Goal: Find specific page/section: Find specific page/section

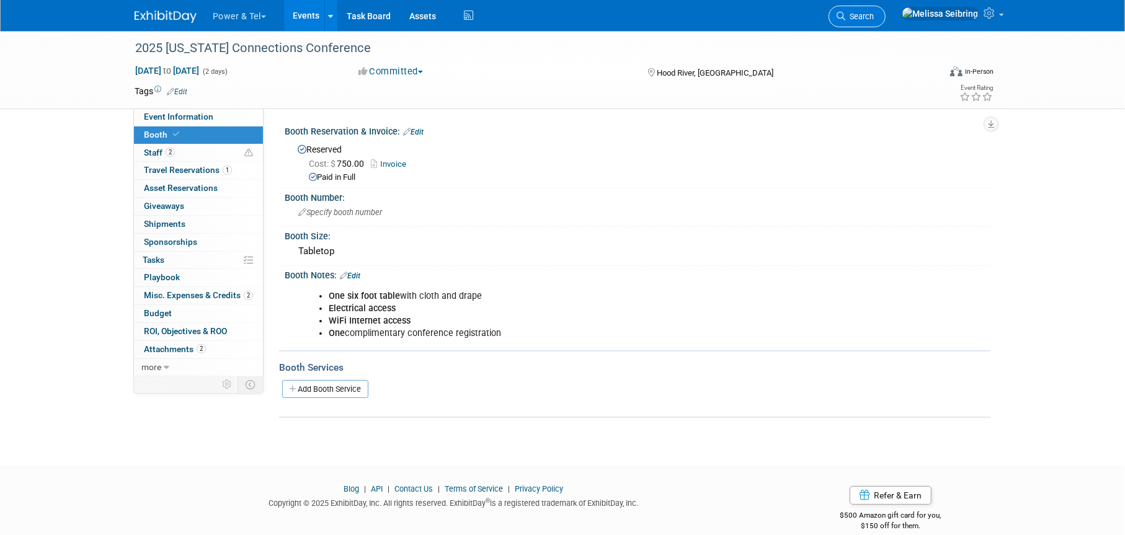
click at [846, 14] on icon at bounding box center [841, 16] width 9 height 9
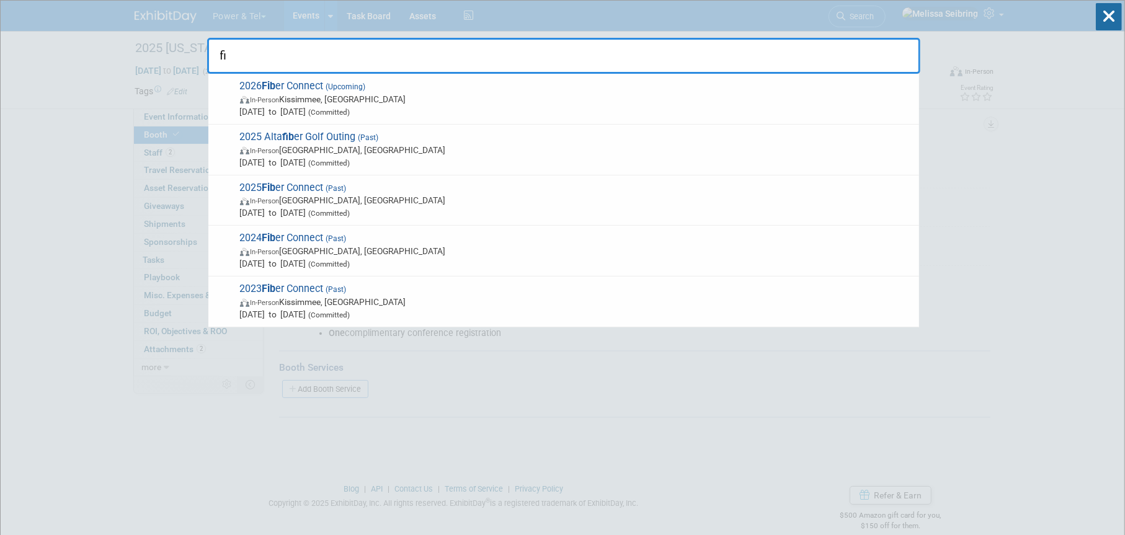
type input "f"
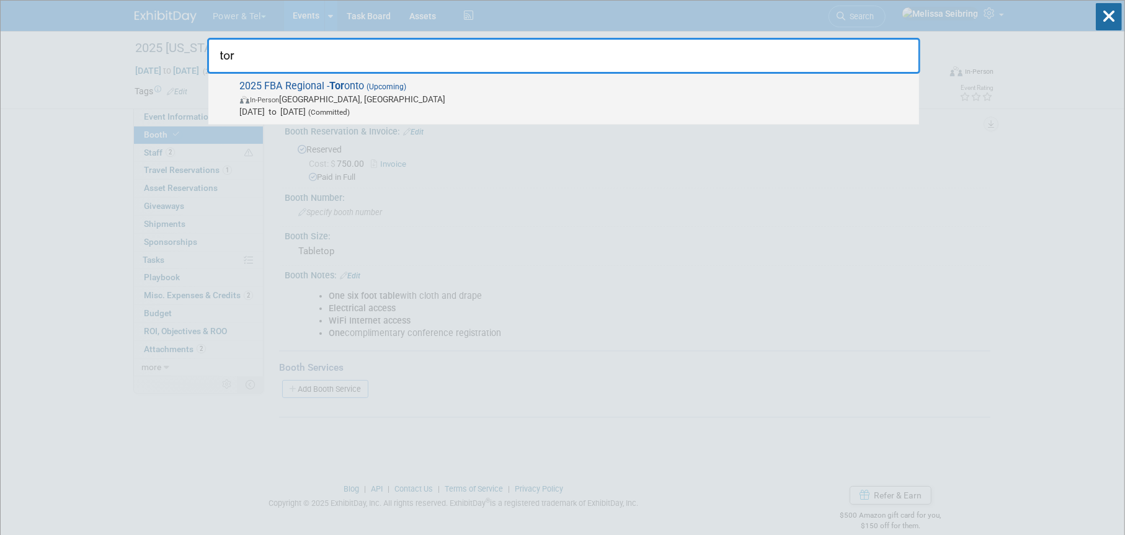
type input "tor"
click at [326, 90] on span "2025 FBA Regional - Tor onto (Upcoming) In-Person [GEOGRAPHIC_DATA], [GEOGRAPHI…" at bounding box center [574, 99] width 677 height 38
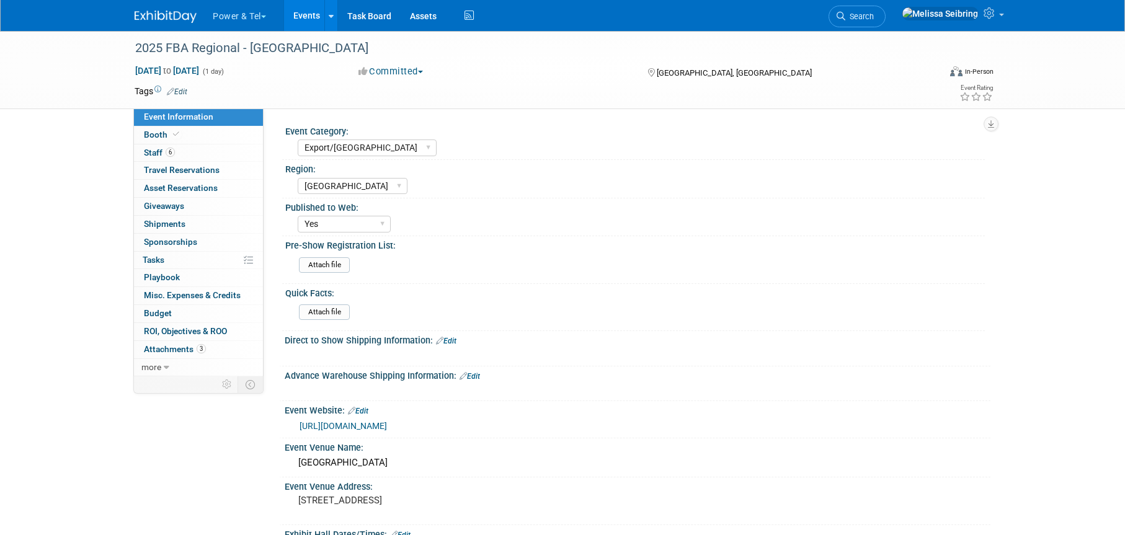
select select "Export/[GEOGRAPHIC_DATA]"
select select "[GEOGRAPHIC_DATA]"
select select "Yes"
click at [149, 154] on span "Staff 6" at bounding box center [159, 153] width 31 height 10
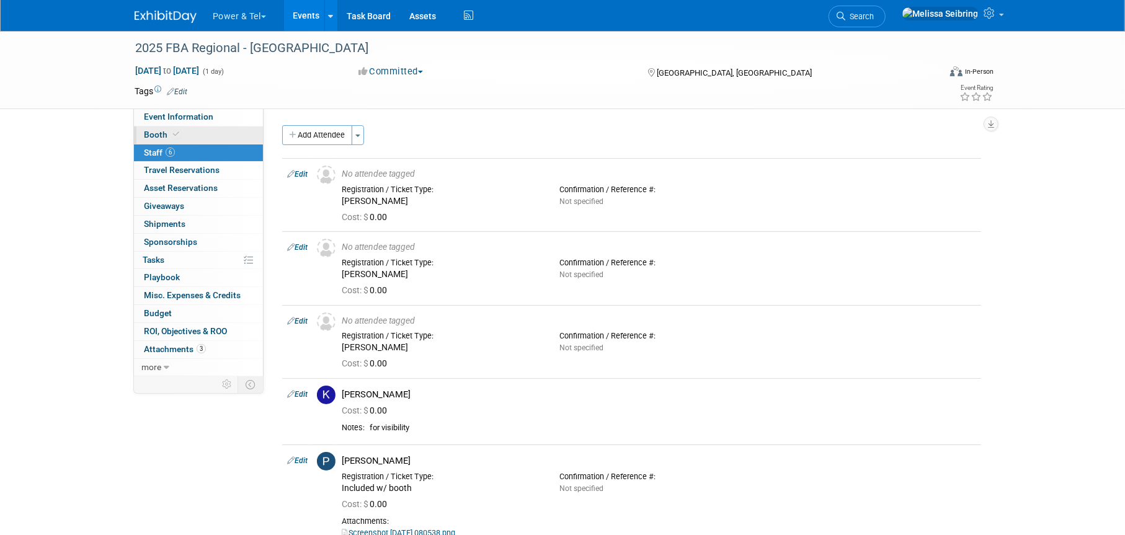
click at [151, 134] on span "Booth" at bounding box center [163, 135] width 38 height 10
